Goal: Navigation & Orientation: Find specific page/section

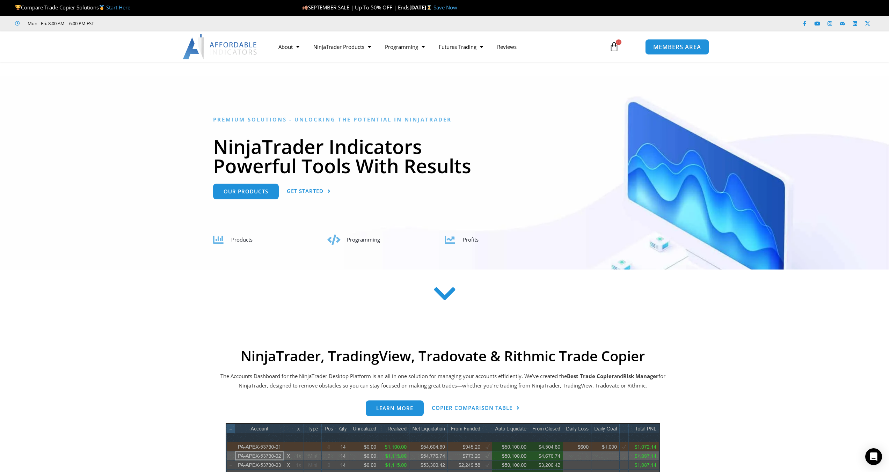
click at [679, 47] on span "MEMBERS AREA" at bounding box center [677, 47] width 48 height 6
click at [298, 191] on span "Get Started" at bounding box center [305, 191] width 37 height 5
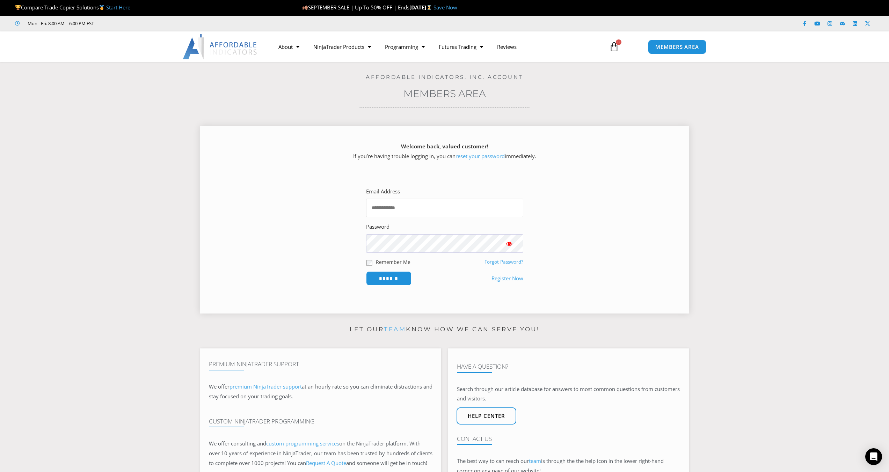
click at [390, 213] on input "Email Address" at bounding box center [444, 208] width 157 height 19
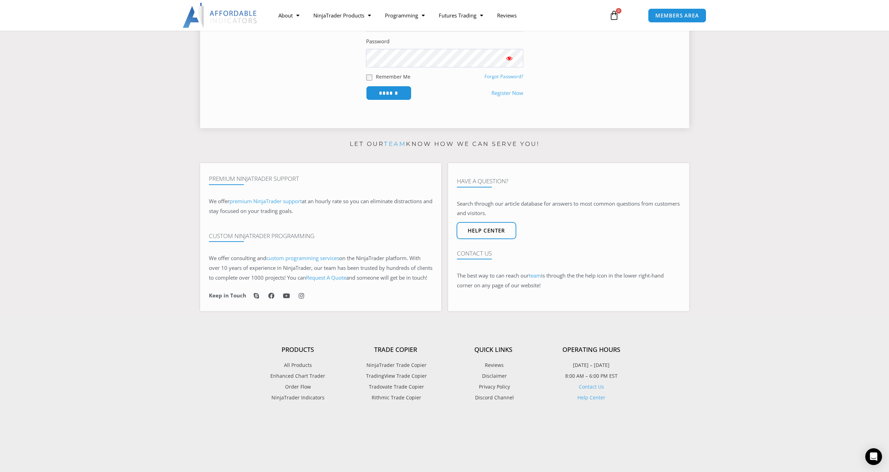
scroll to position [20, 0]
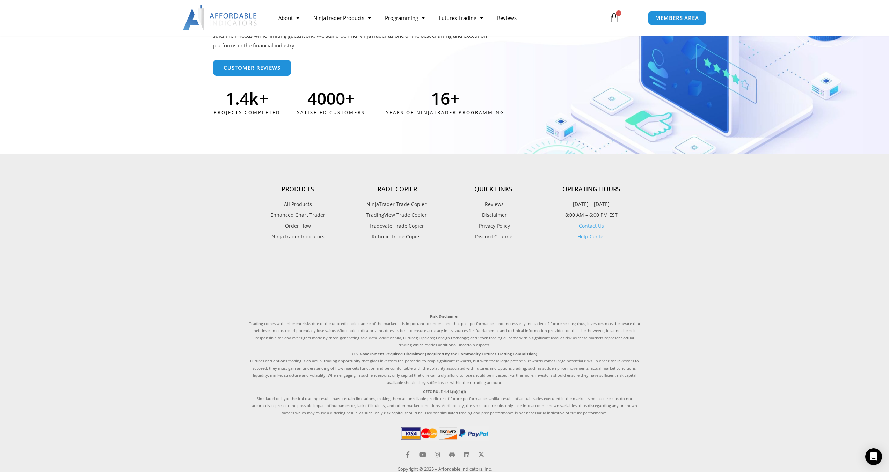
scroll to position [1876, 0]
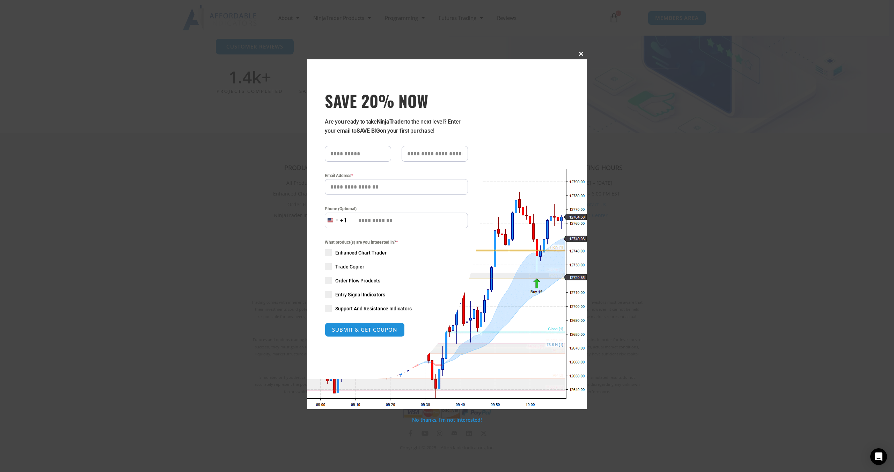
click at [581, 53] on span "SAVE 20% NOW popup" at bounding box center [580, 54] width 11 height 4
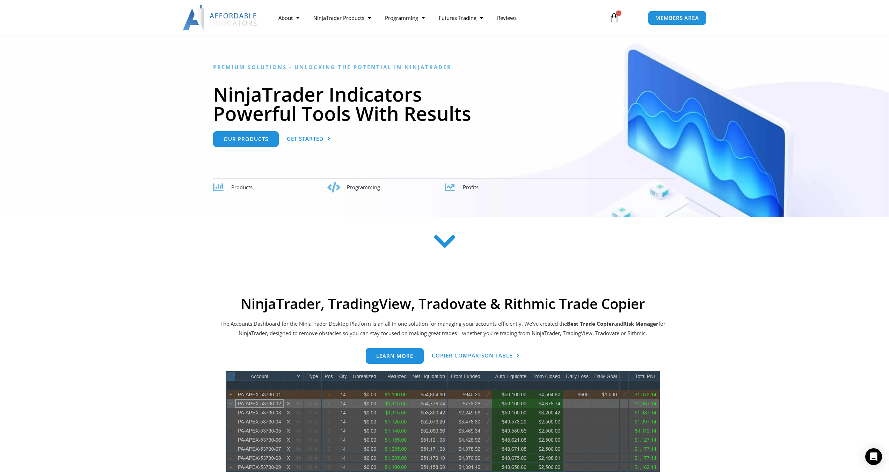
scroll to position [0, 0]
